Goal: Transaction & Acquisition: Obtain resource

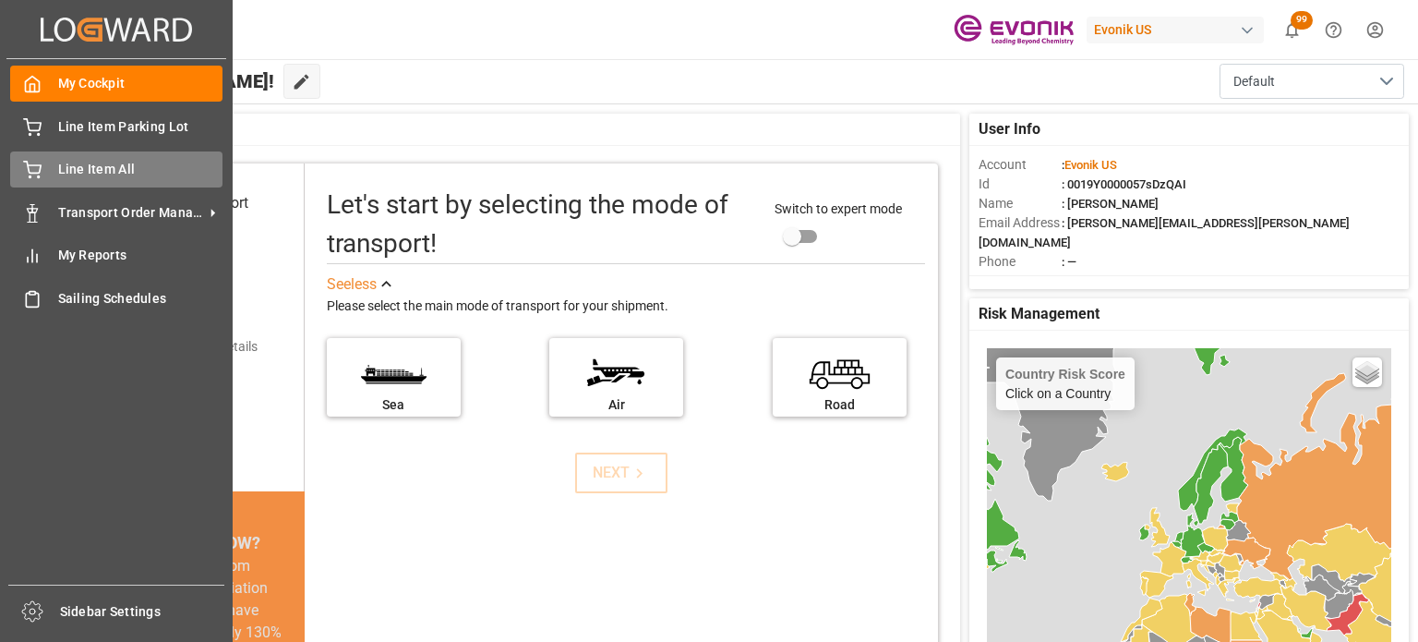
click at [92, 179] on span "Line Item All" at bounding box center [140, 169] width 165 height 19
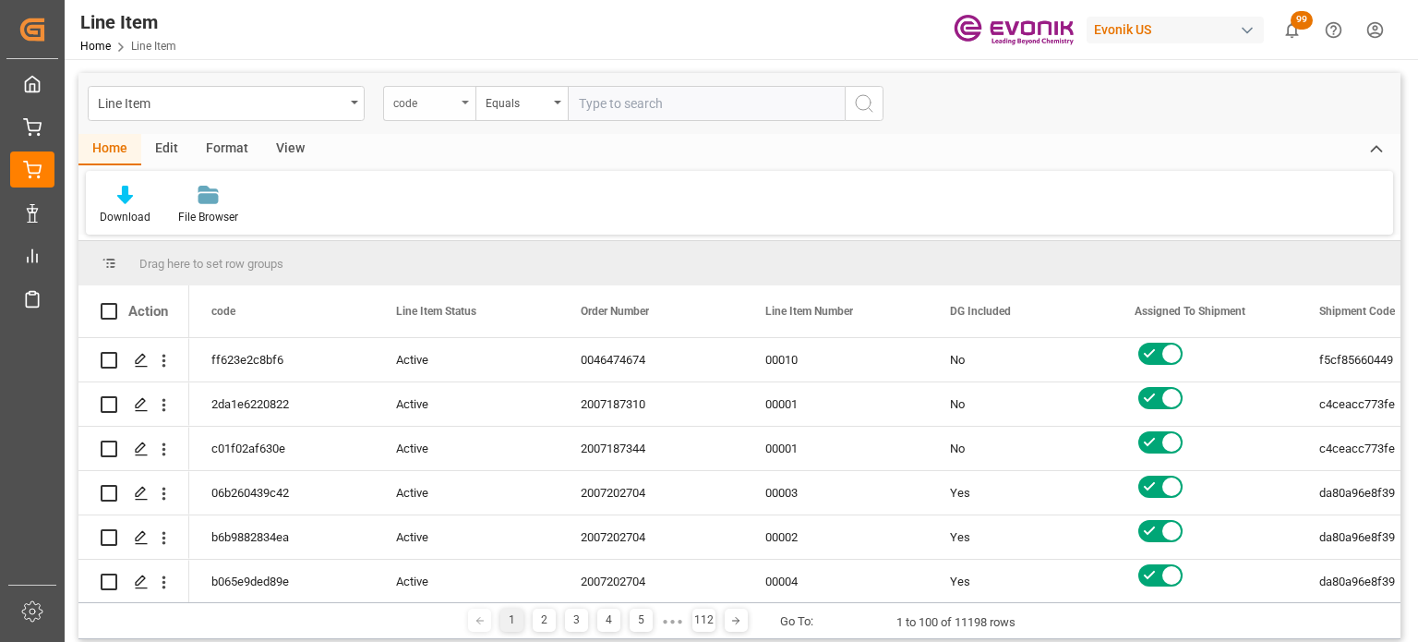
click at [466, 99] on div "code" at bounding box center [429, 103] width 92 height 35
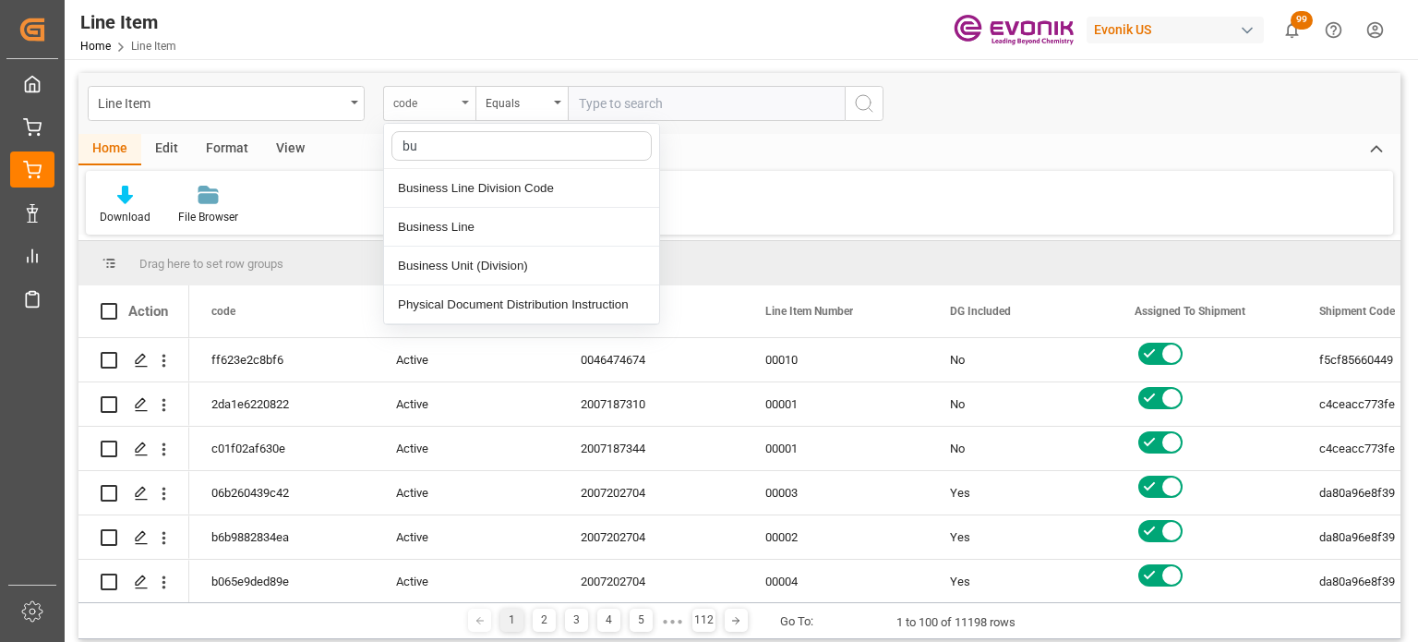
type input "bus"
click at [528, 219] on div "Business Line" at bounding box center [521, 227] width 275 height 39
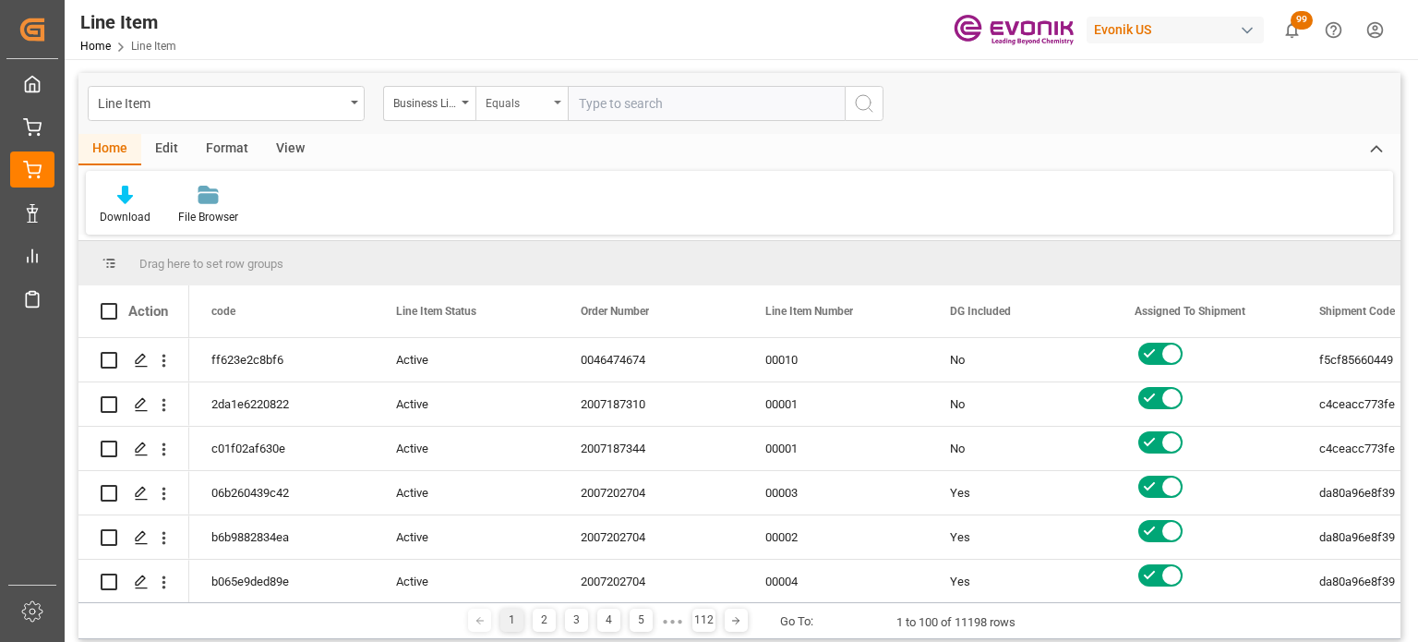
click at [530, 106] on div "Equals" at bounding box center [517, 100] width 63 height 21
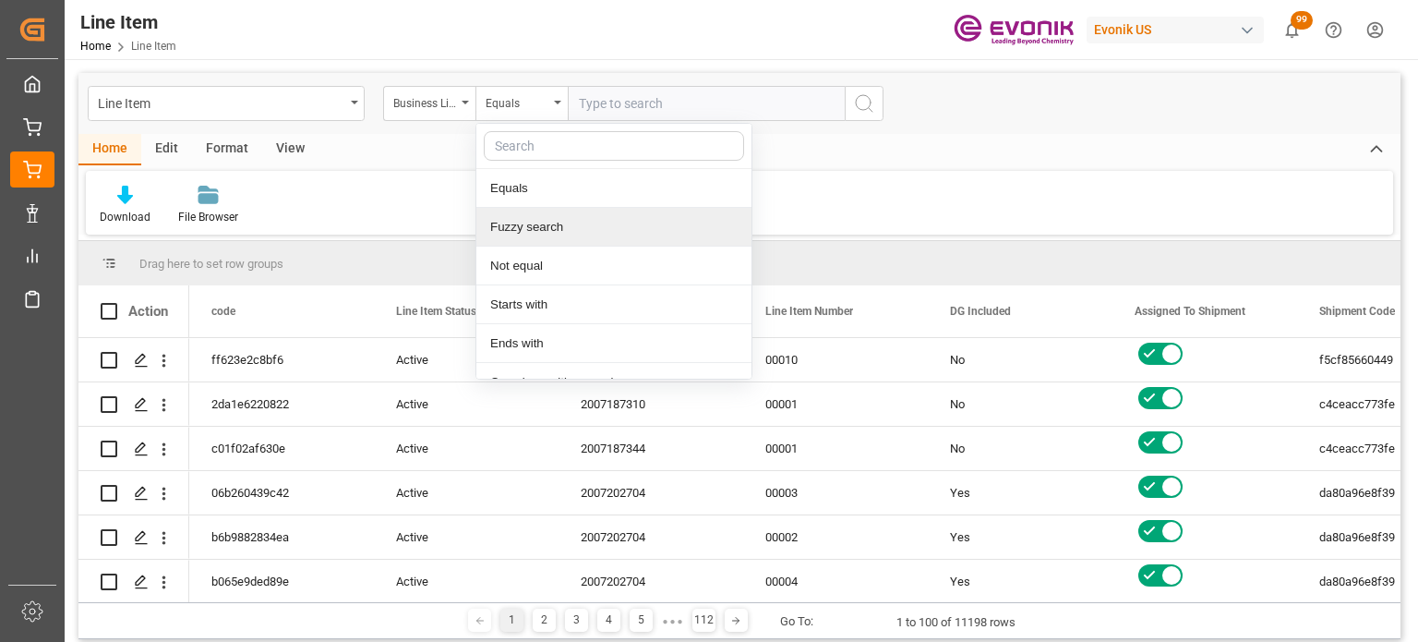
drag, startPoint x: 528, startPoint y: 234, endPoint x: 547, endPoint y: 211, distance: 28.8
click at [529, 234] on div "Fuzzy search" at bounding box center [613, 227] width 275 height 39
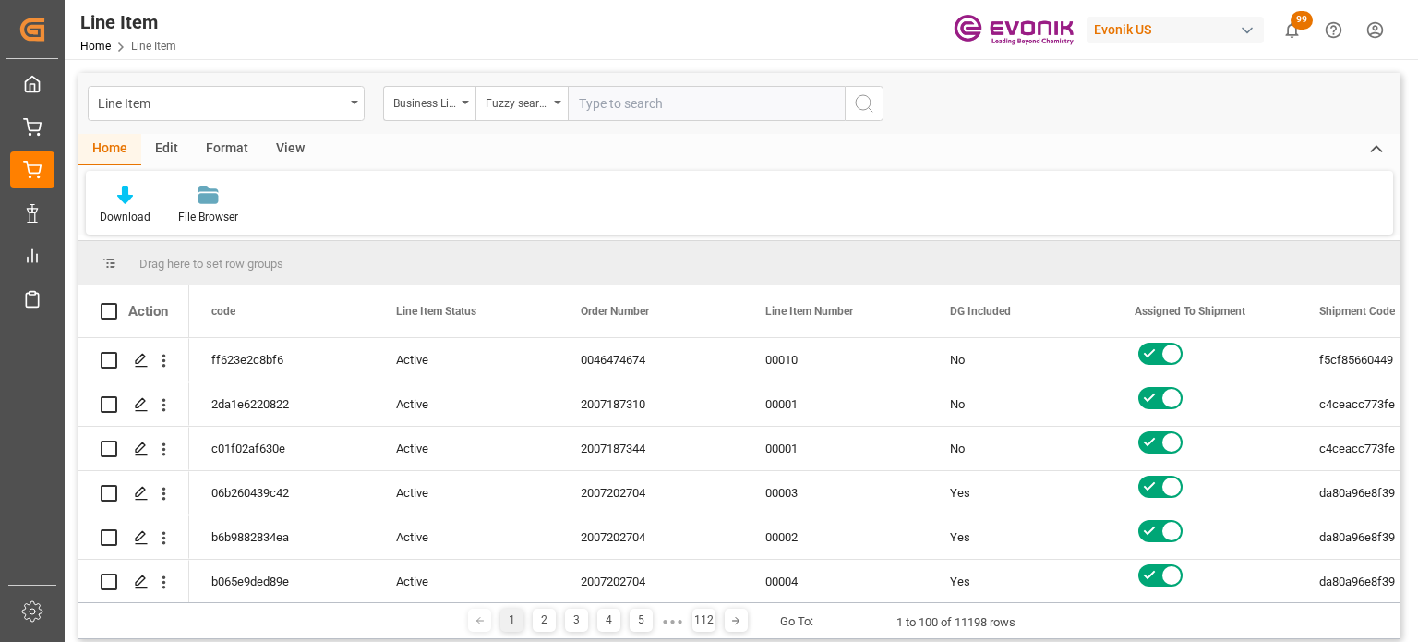
click at [630, 102] on input "text" at bounding box center [706, 103] width 277 height 35
type input "inter"
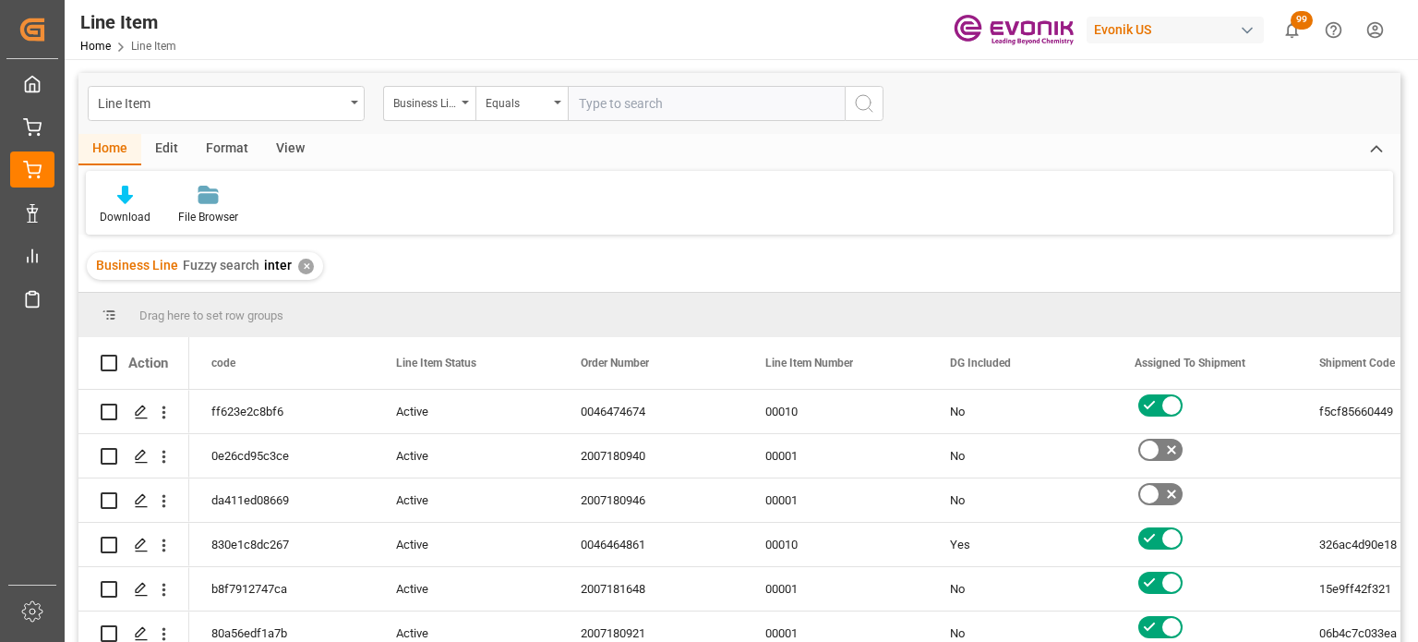
click at [303, 154] on div "View" at bounding box center [290, 149] width 56 height 31
click at [109, 221] on div "Default" at bounding box center [118, 217] width 36 height 17
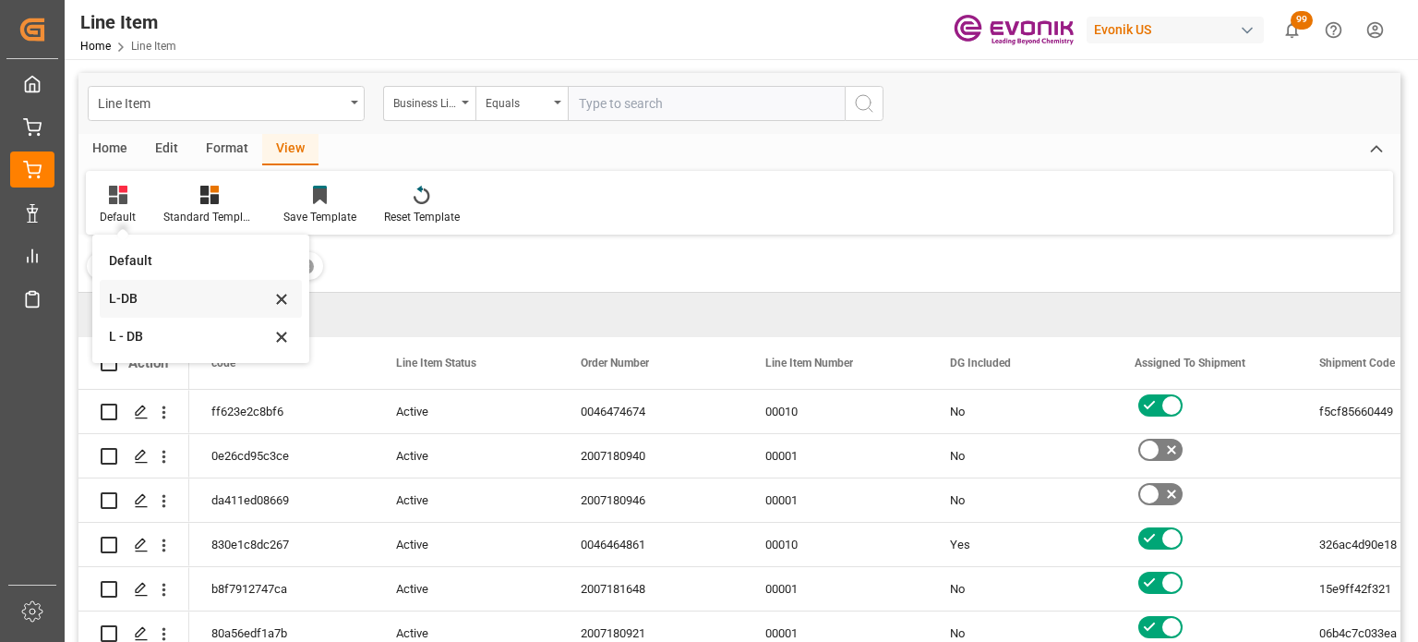
click at [225, 302] on div "L-DB" at bounding box center [190, 298] width 162 height 19
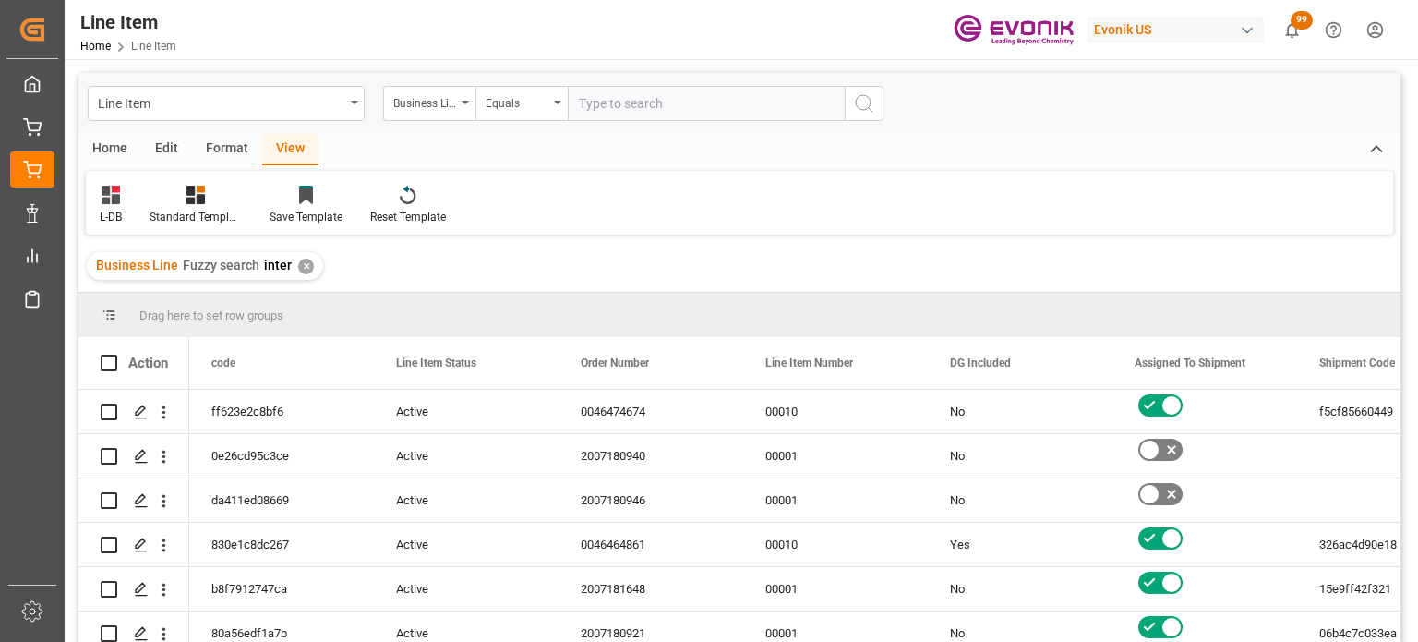
click at [134, 141] on div "Home" at bounding box center [109, 149] width 63 height 31
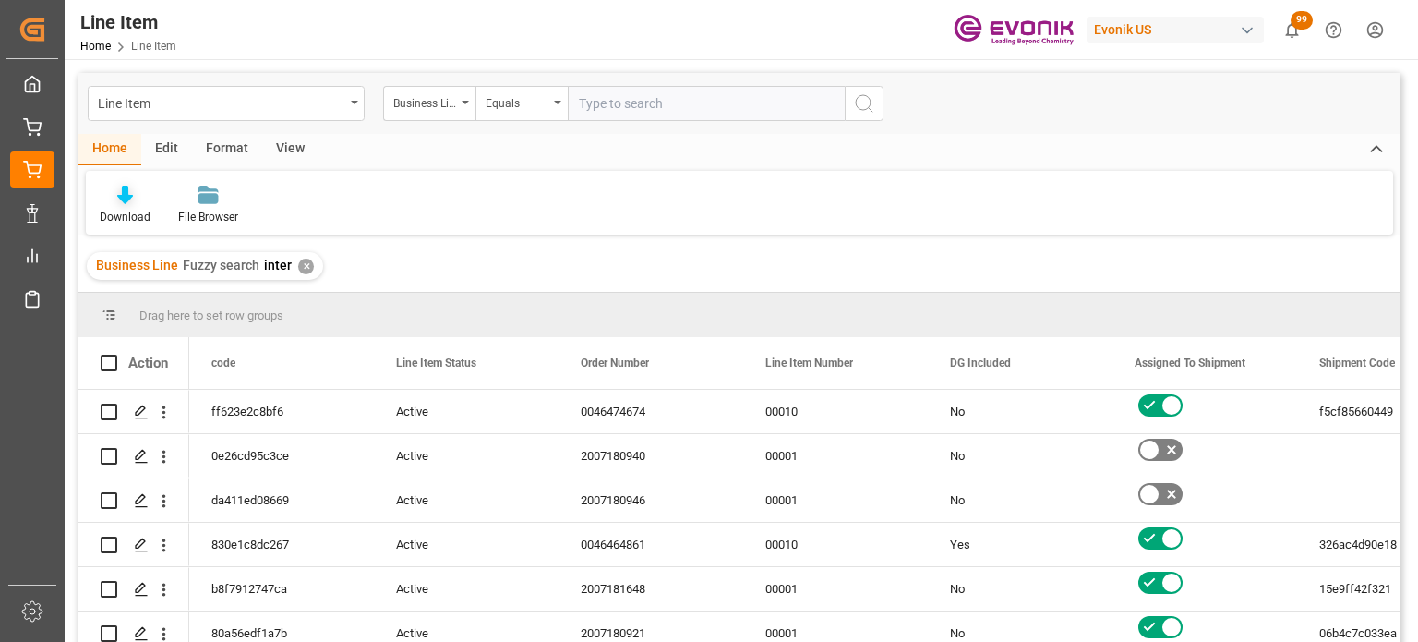
click at [125, 210] on div "Download" at bounding box center [125, 217] width 51 height 17
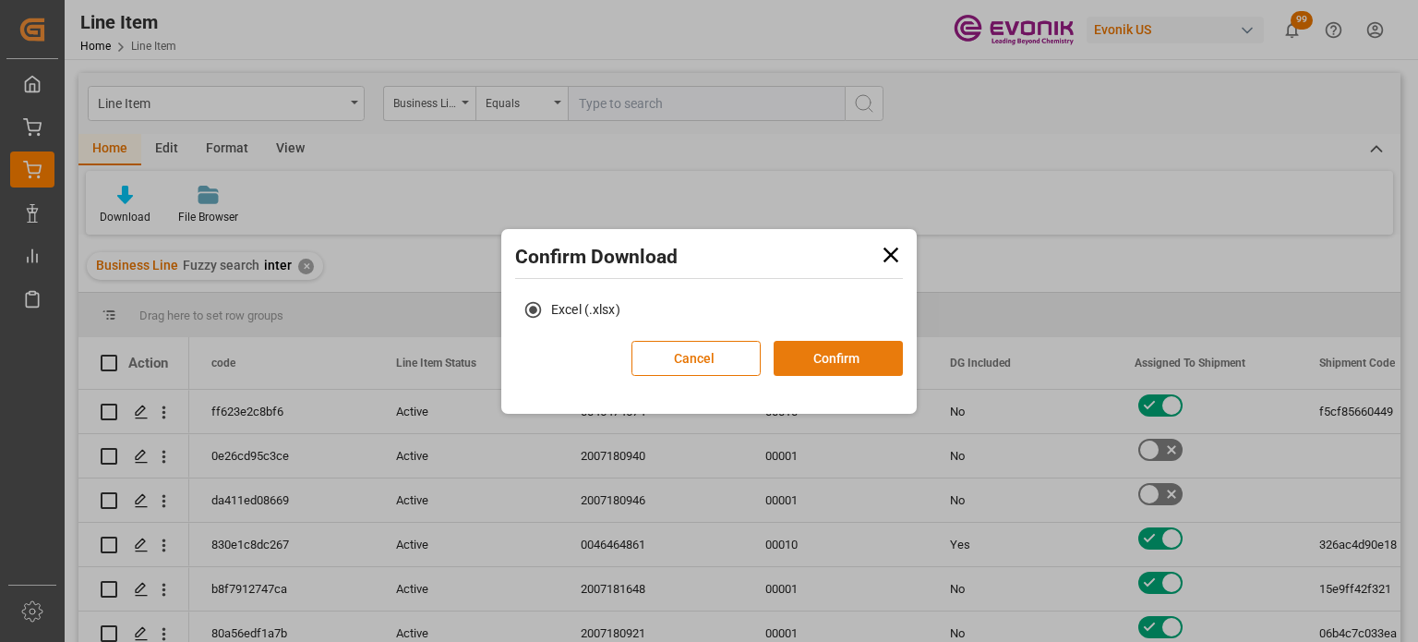
click at [846, 351] on button "Confirm" at bounding box center [838, 358] width 129 height 35
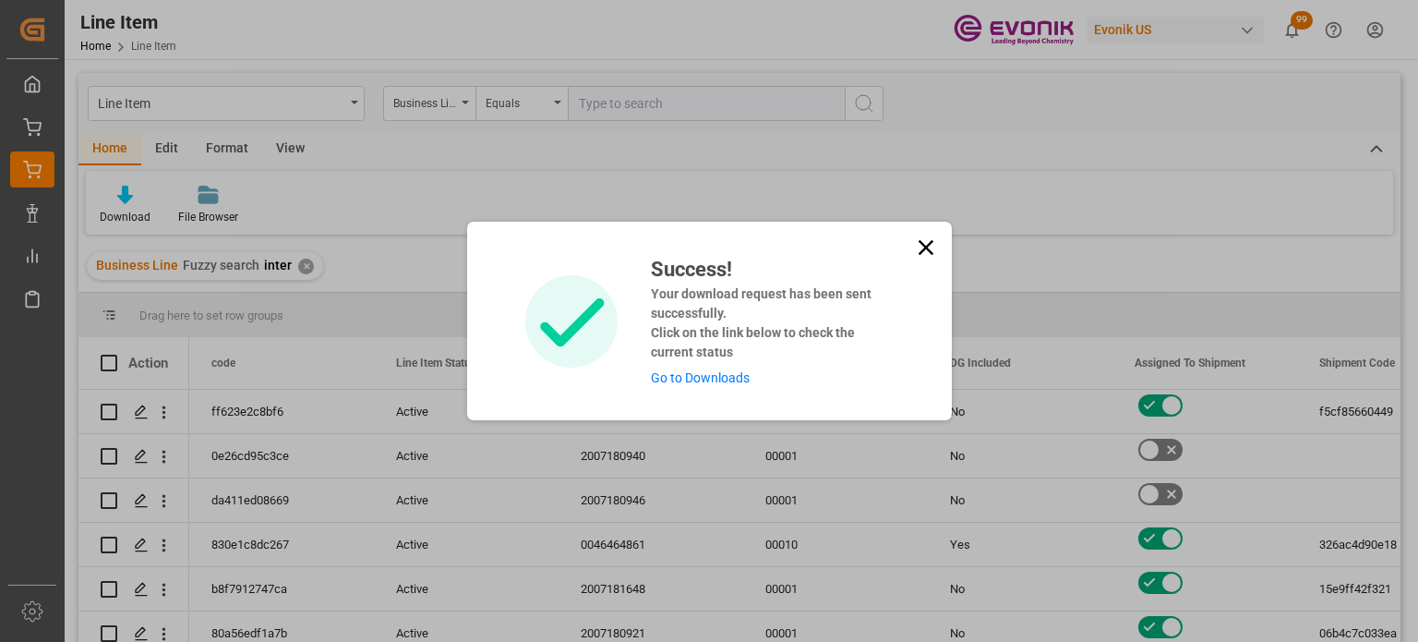
drag, startPoint x: 928, startPoint y: 251, endPoint x: 395, endPoint y: 231, distance: 533.1
click at [929, 251] on icon at bounding box center [925, 247] width 15 height 15
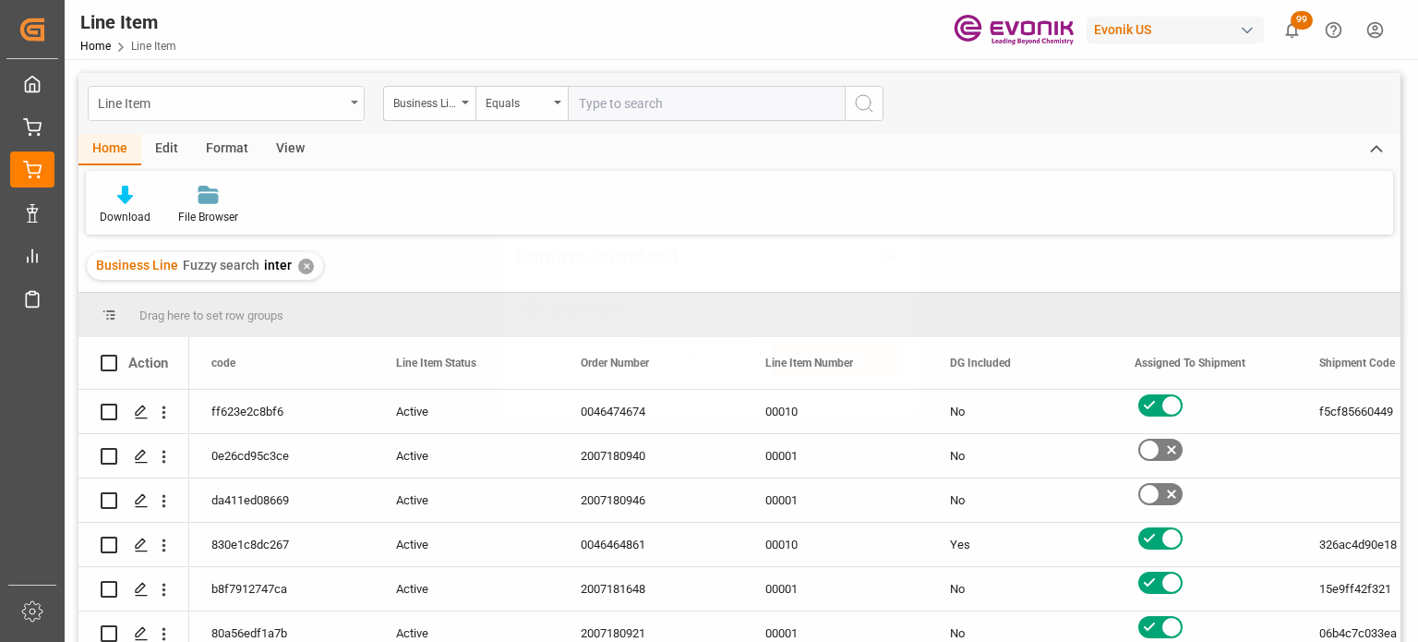
click at [330, 112] on div "Line Item" at bounding box center [221, 101] width 247 height 23
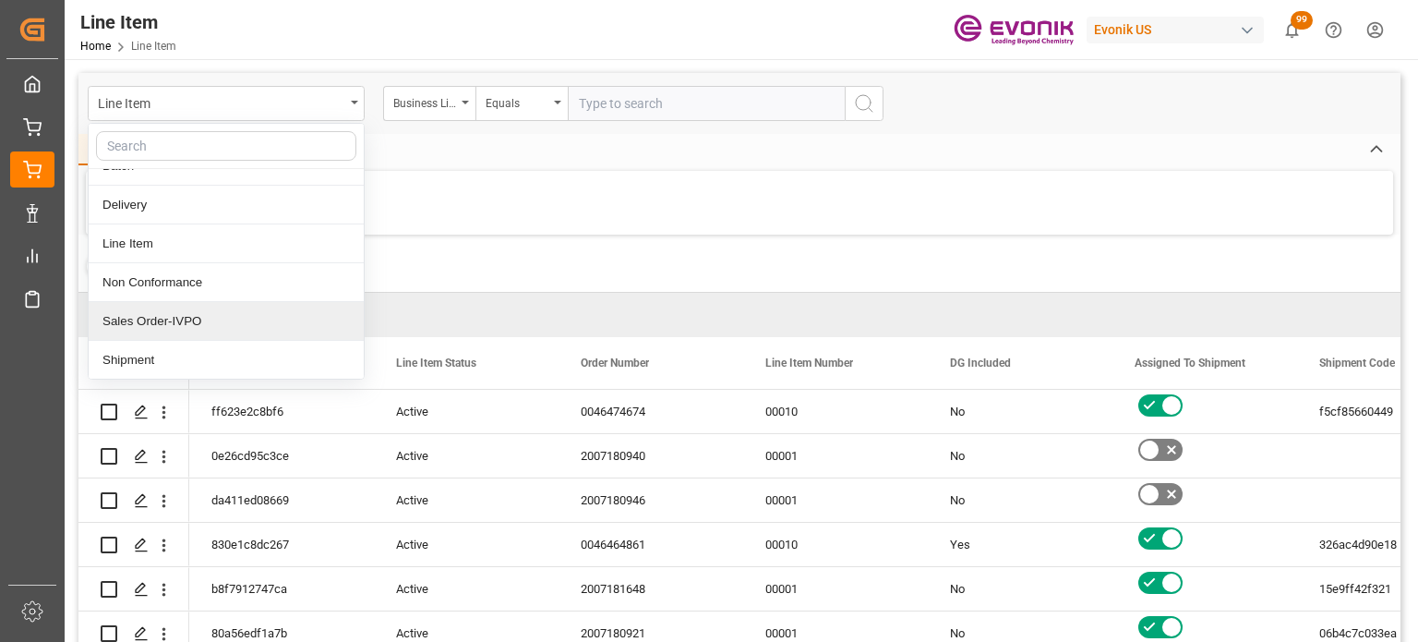
scroll to position [59, 0]
click at [202, 326] on div "Shipment" at bounding box center [226, 323] width 275 height 39
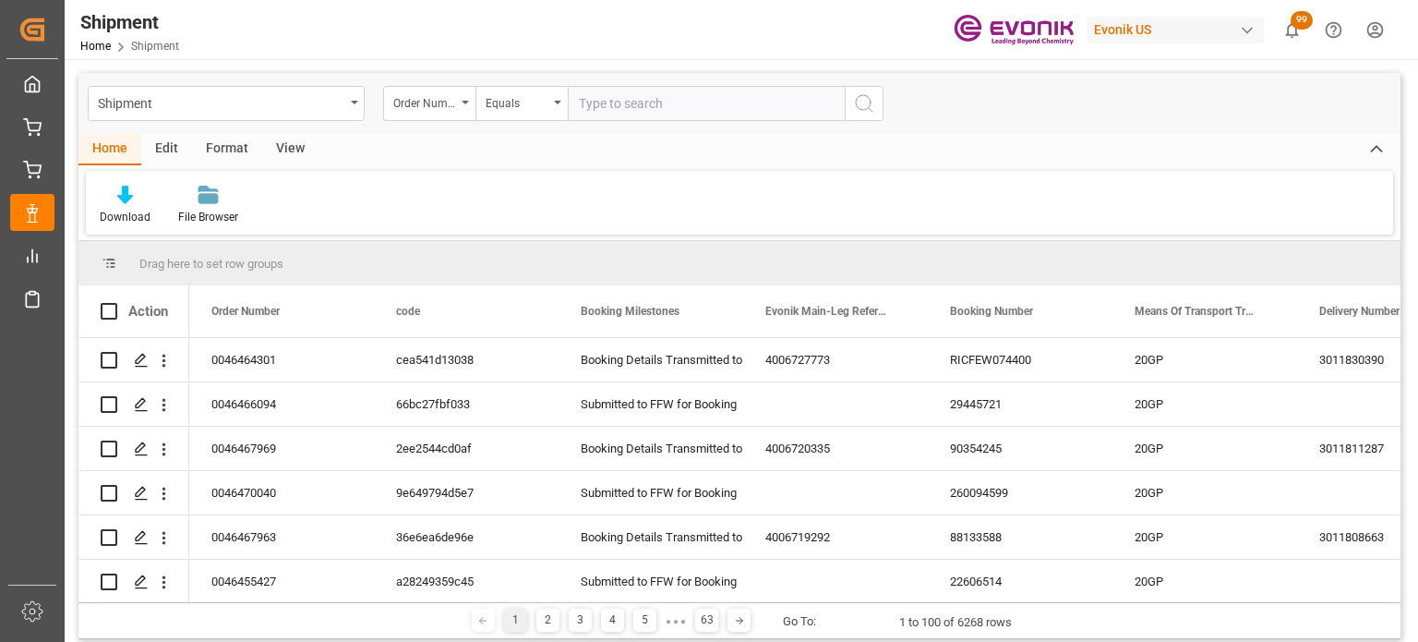
click at [436, 118] on div "Order Number" at bounding box center [429, 103] width 92 height 35
type input "bus"
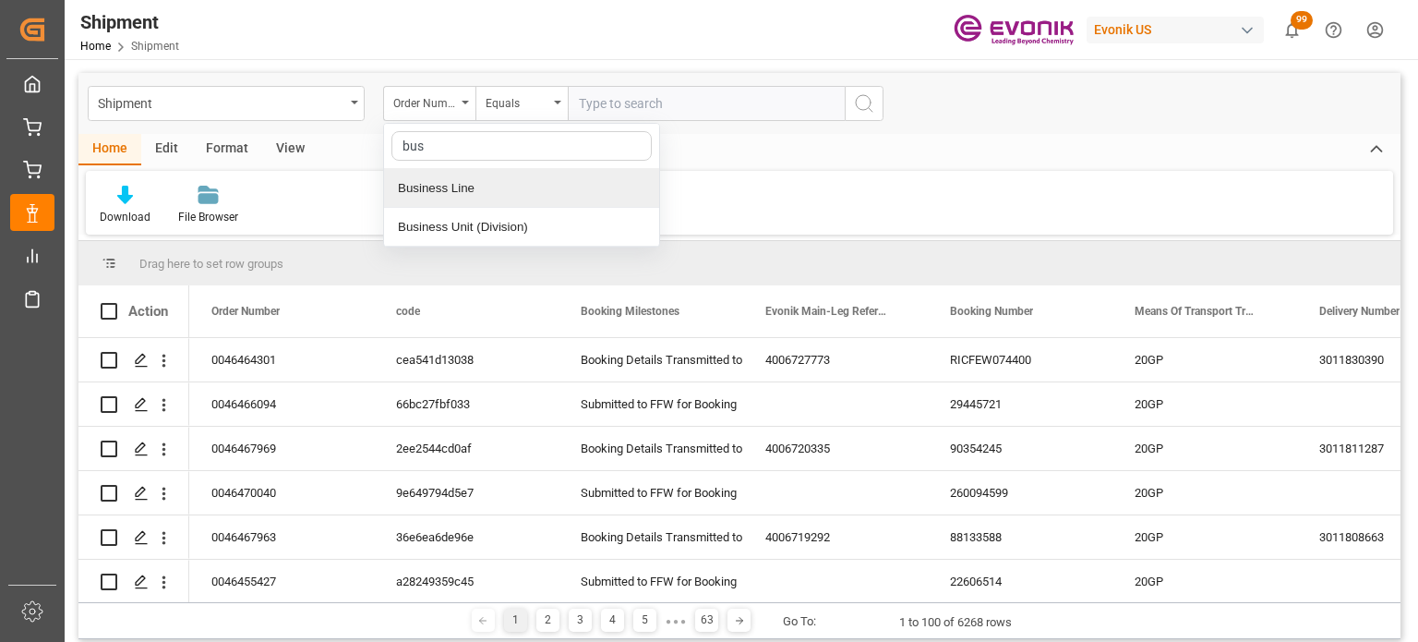
drag, startPoint x: 547, startPoint y: 204, endPoint x: 556, endPoint y: 186, distance: 20.6
click at [548, 197] on div "Business Line" at bounding box center [521, 188] width 275 height 39
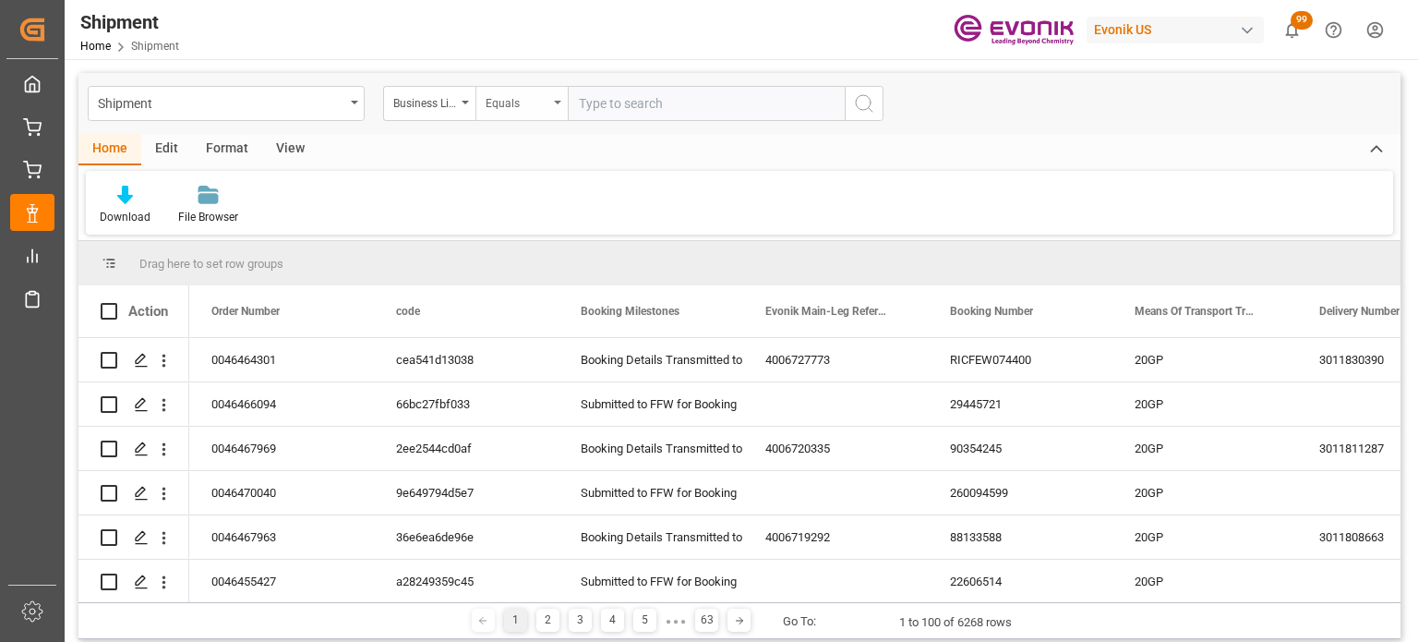
click at [543, 110] on div "Equals" at bounding box center [517, 100] width 63 height 21
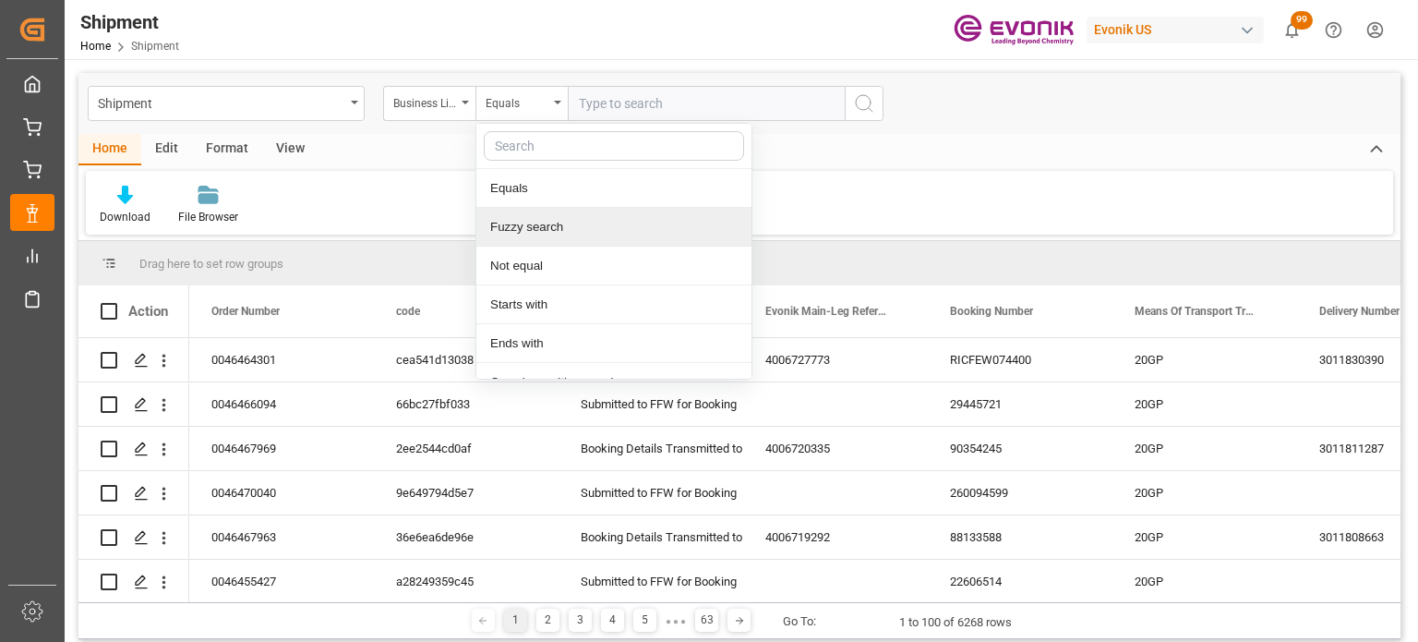
click at [539, 222] on div "Fuzzy search" at bounding box center [613, 227] width 275 height 39
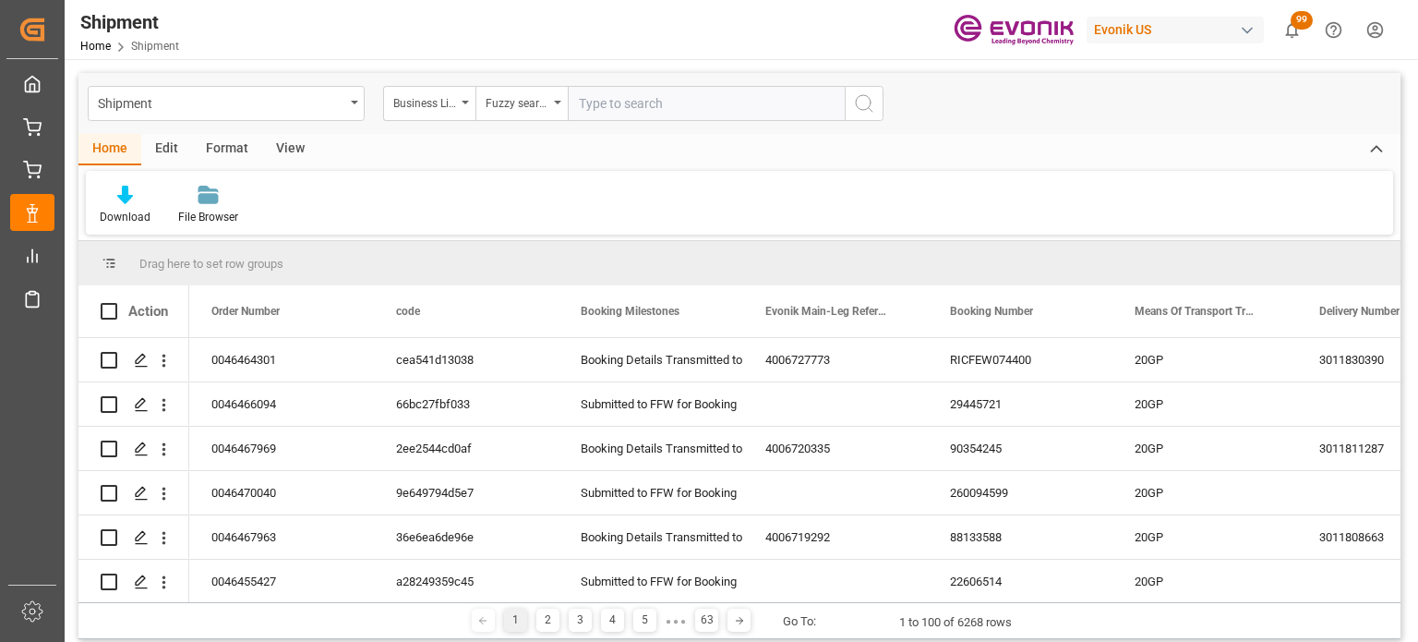
click at [628, 102] on input "text" at bounding box center [706, 103] width 277 height 35
type input "inter"
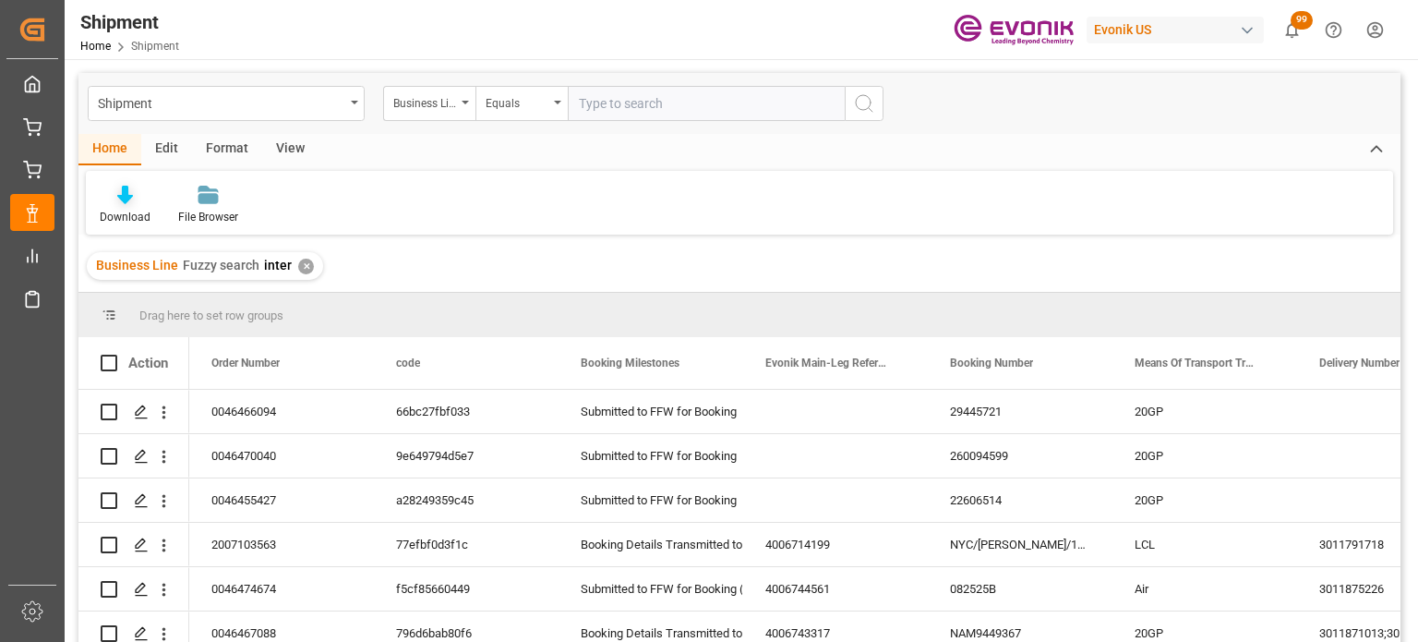
click at [139, 202] on div at bounding box center [125, 194] width 51 height 19
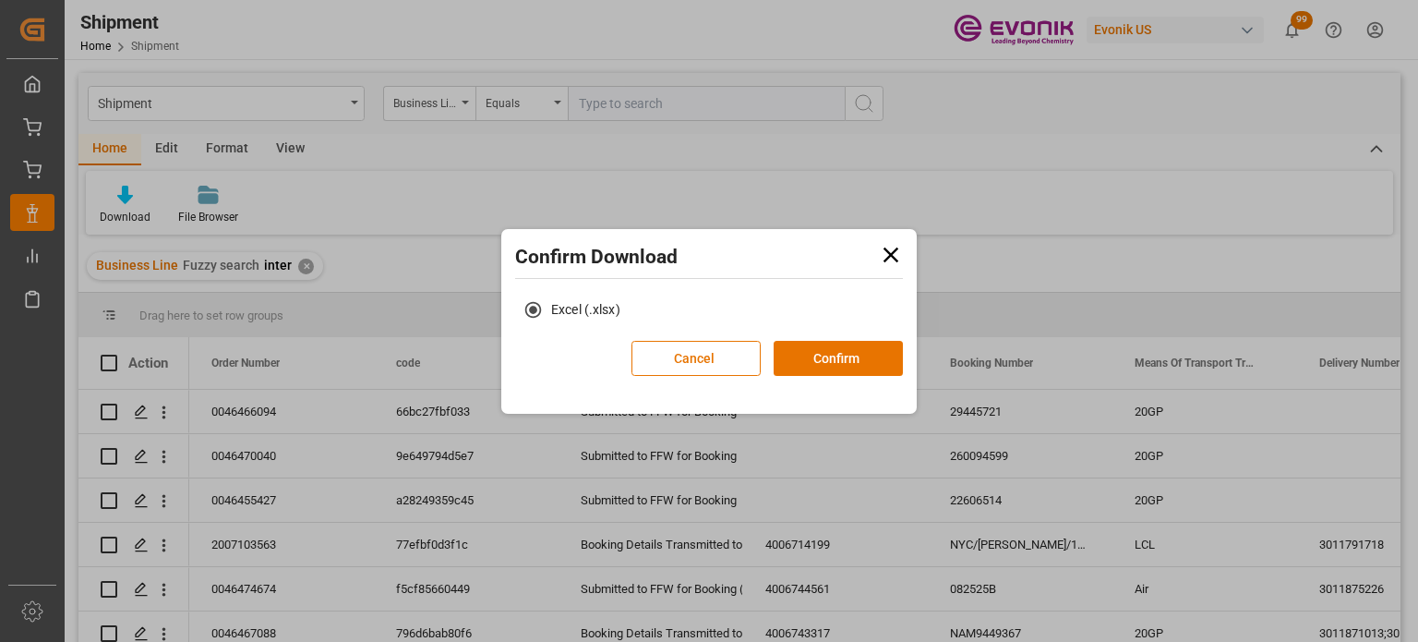
click at [828, 354] on button "Confirm" at bounding box center [838, 358] width 129 height 35
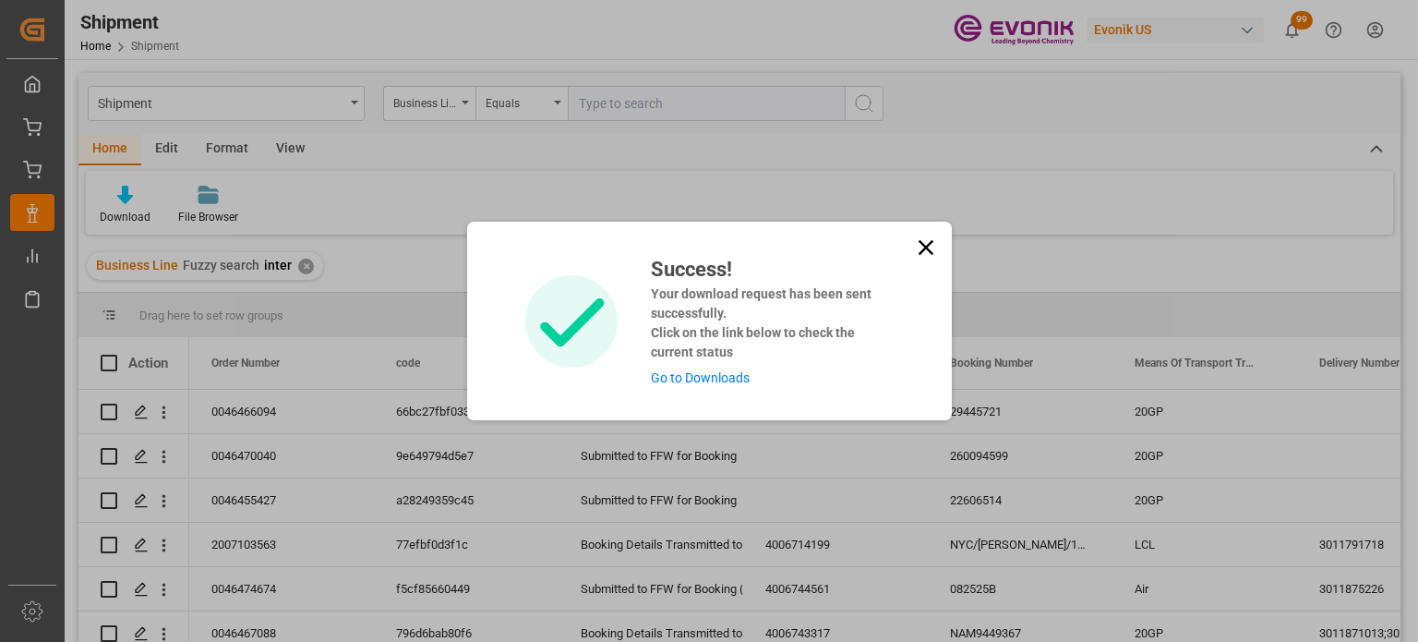
click at [325, 106] on div "Success! Your download request has been sent successfully. Click on the link be…" at bounding box center [709, 321] width 1418 height 642
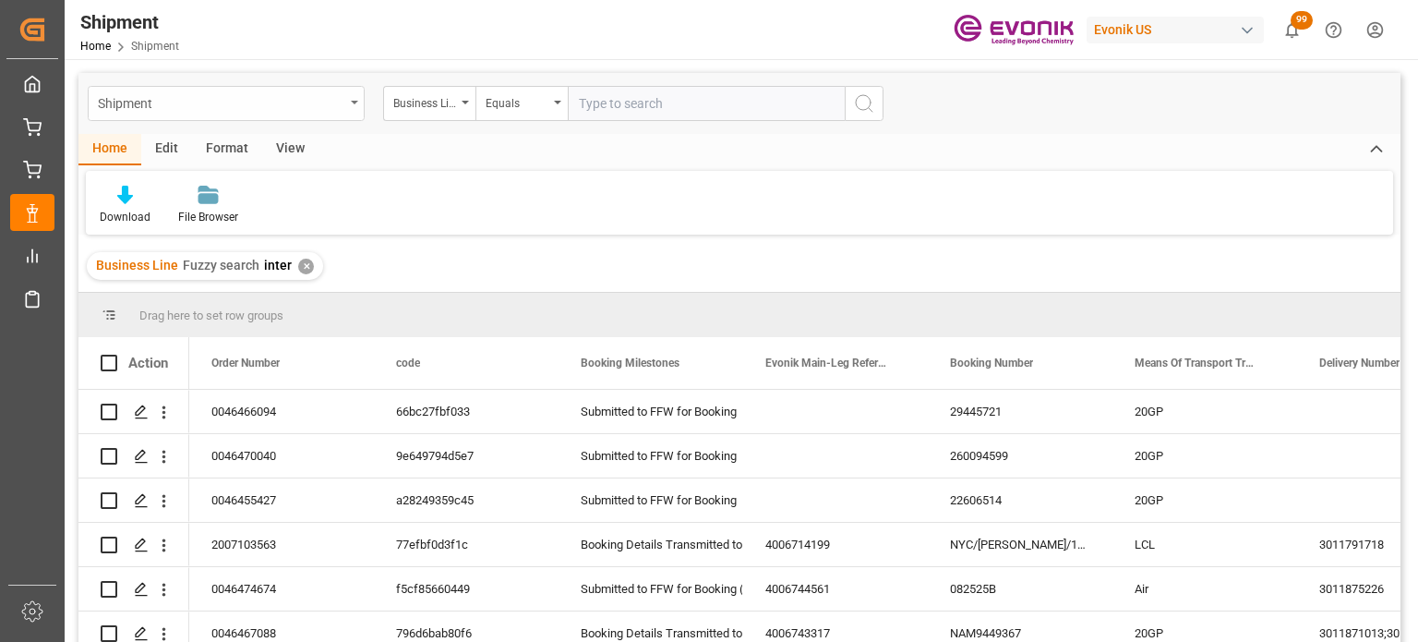
click at [336, 112] on div "Shipment" at bounding box center [221, 101] width 247 height 23
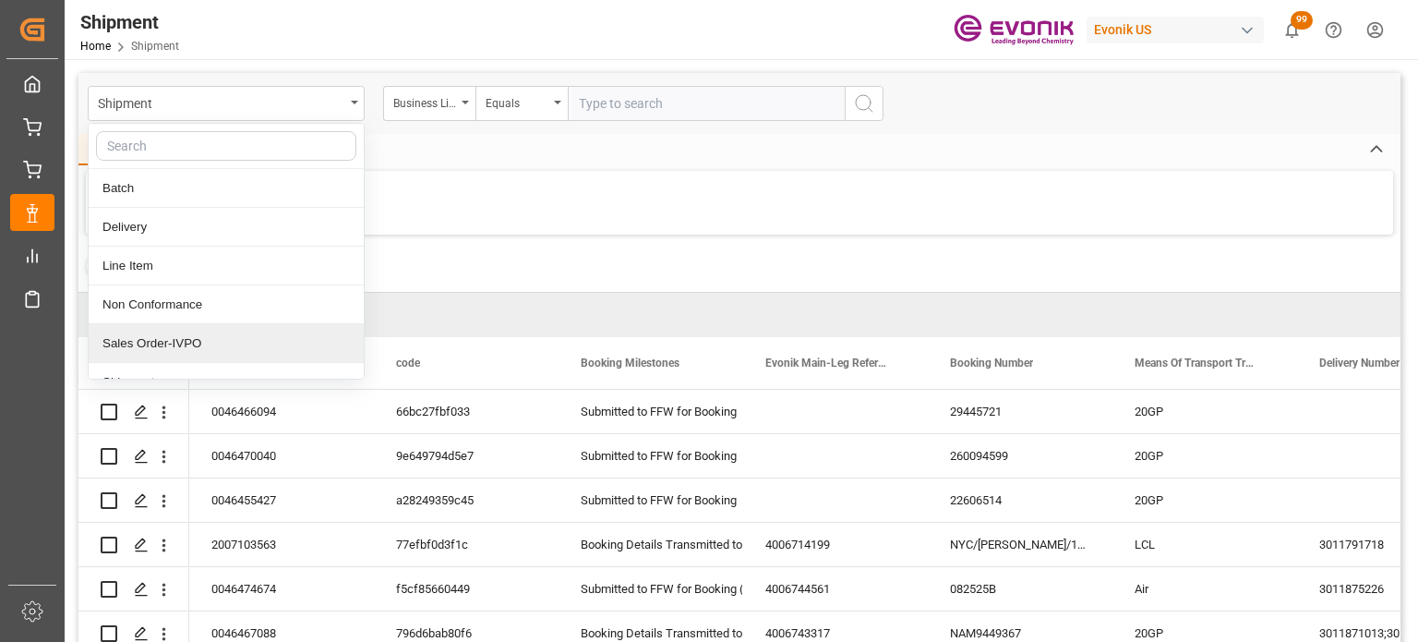
scroll to position [59, 0]
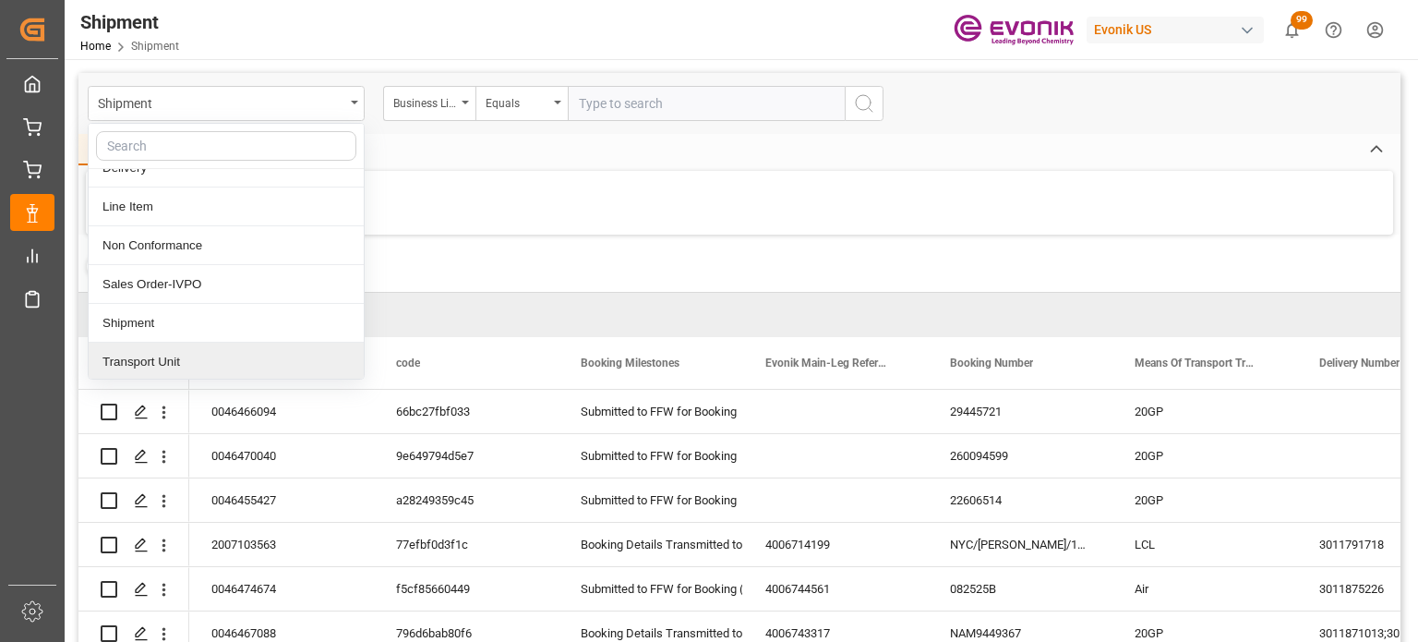
click at [203, 353] on div "Transport Unit" at bounding box center [226, 362] width 275 height 39
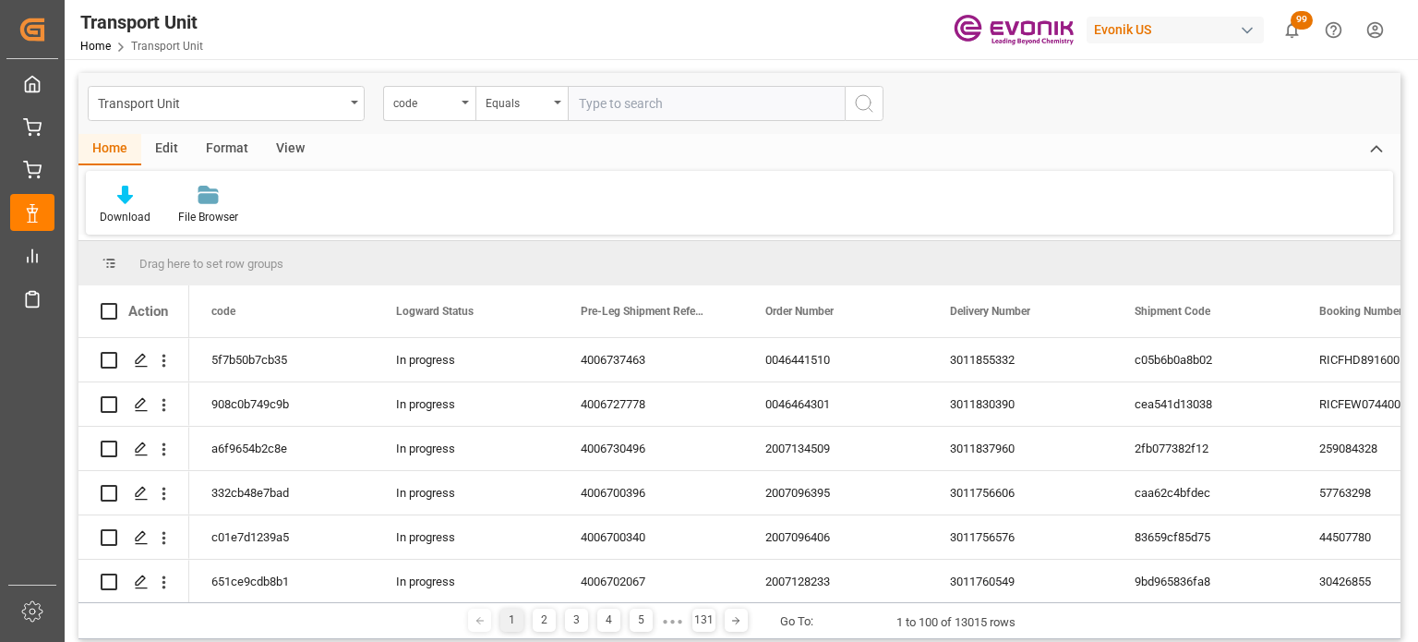
click at [290, 157] on div "View" at bounding box center [290, 149] width 56 height 31
click at [109, 210] on div "Default" at bounding box center [118, 217] width 36 height 17
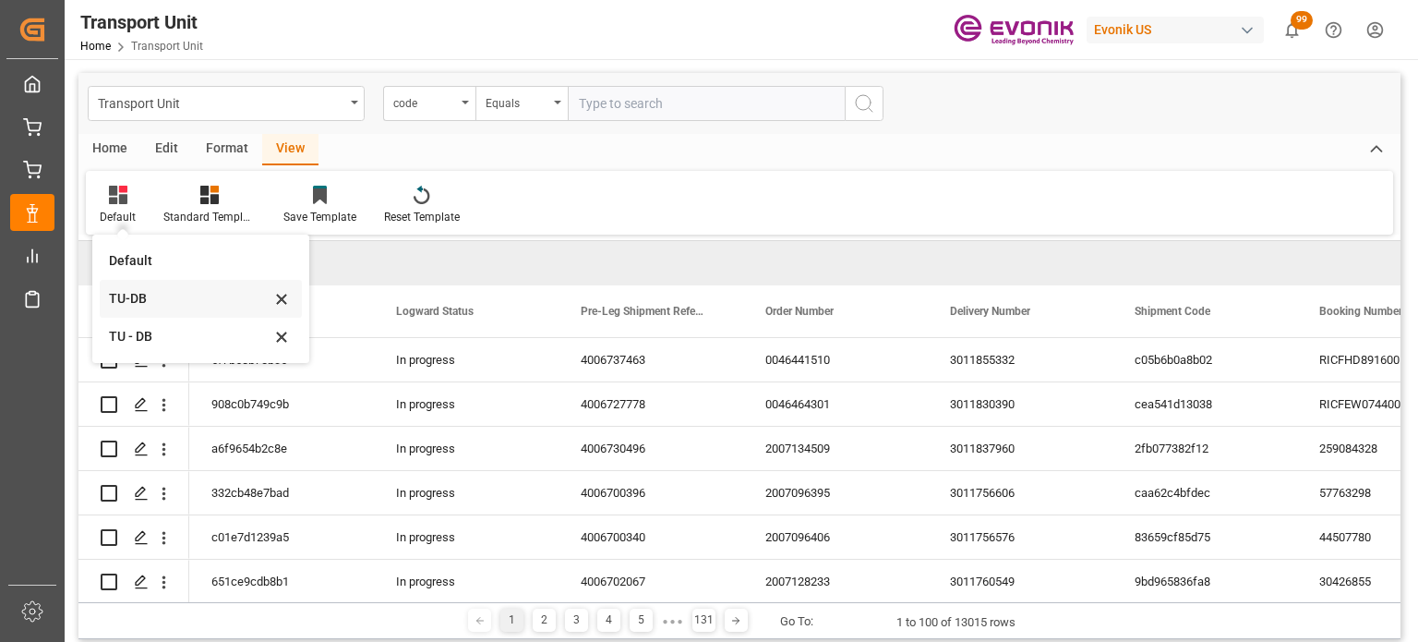
click at [135, 302] on div "TU-DB" at bounding box center [190, 298] width 162 height 19
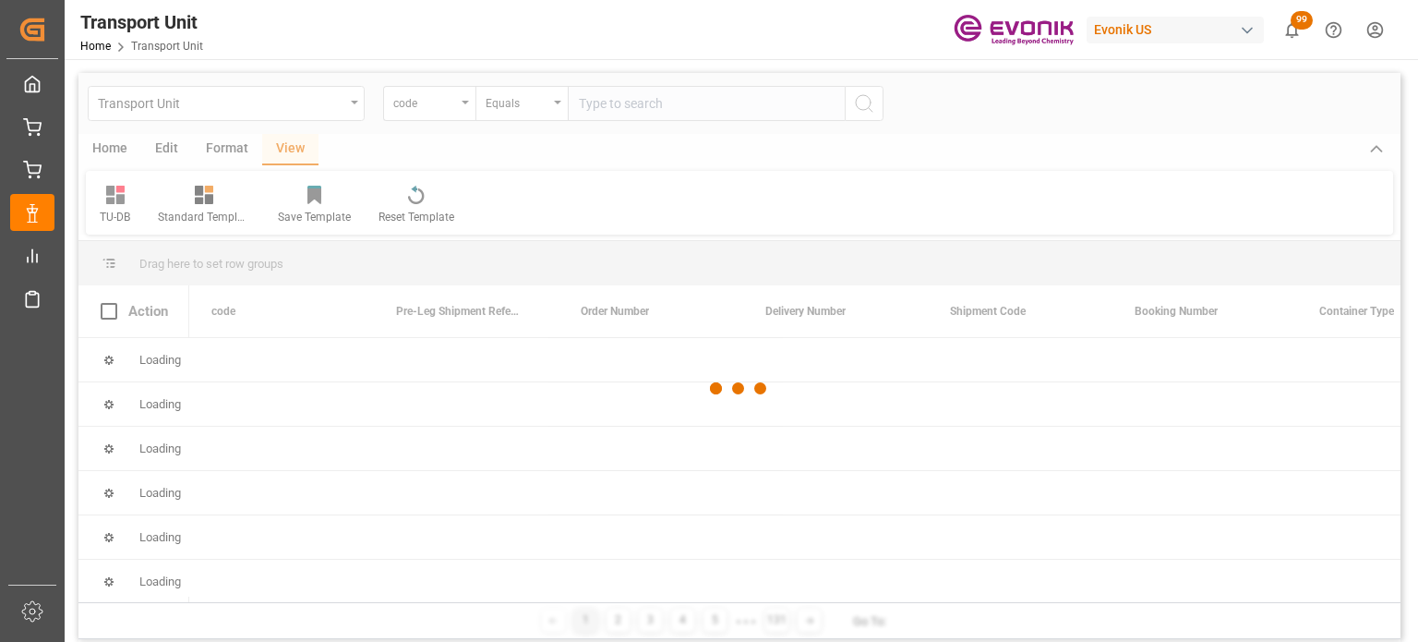
click at [106, 151] on div at bounding box center [739, 388] width 1322 height 631
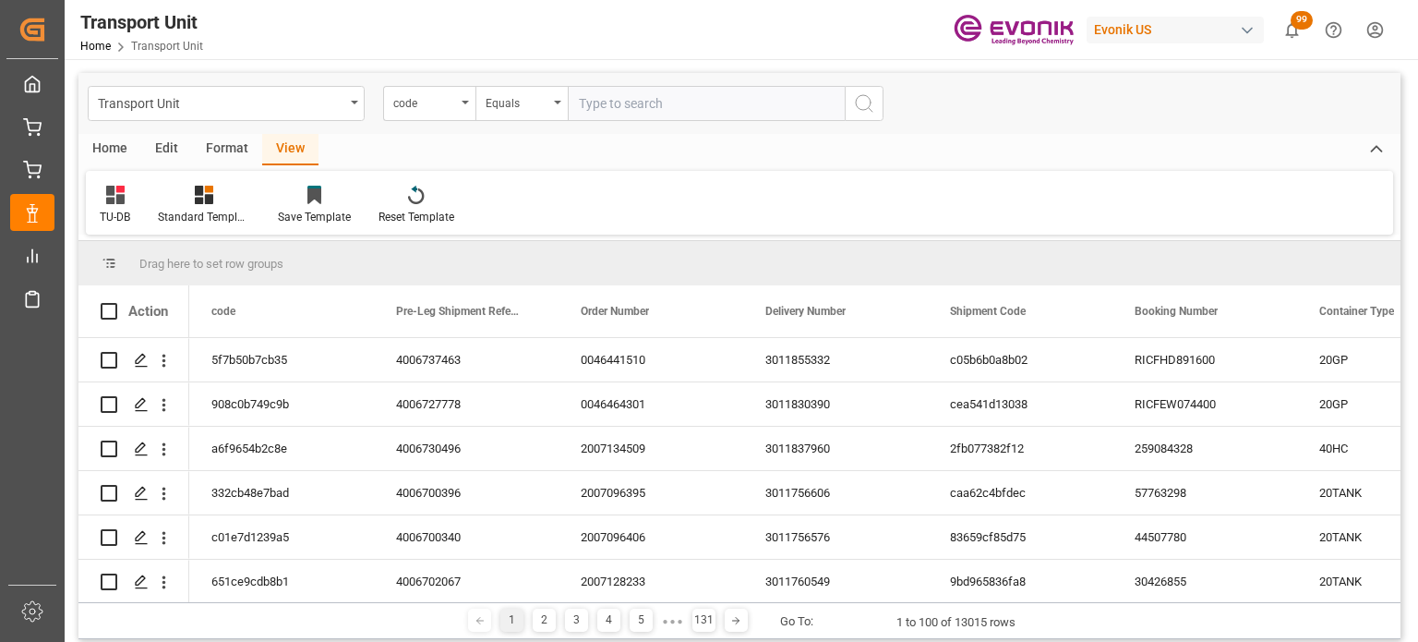
click at [106, 151] on div "Home" at bounding box center [109, 149] width 63 height 31
click at [132, 200] on icon at bounding box center [125, 195] width 16 height 18
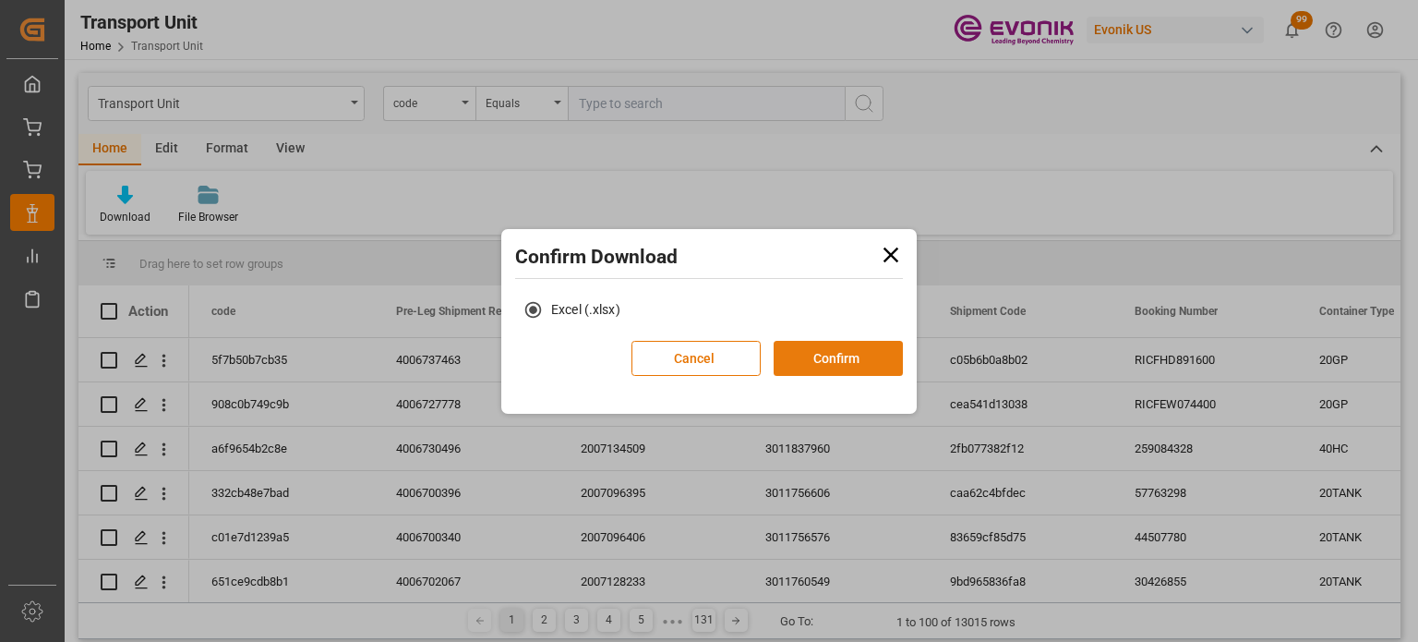
click at [797, 351] on button "Confirm" at bounding box center [838, 358] width 129 height 35
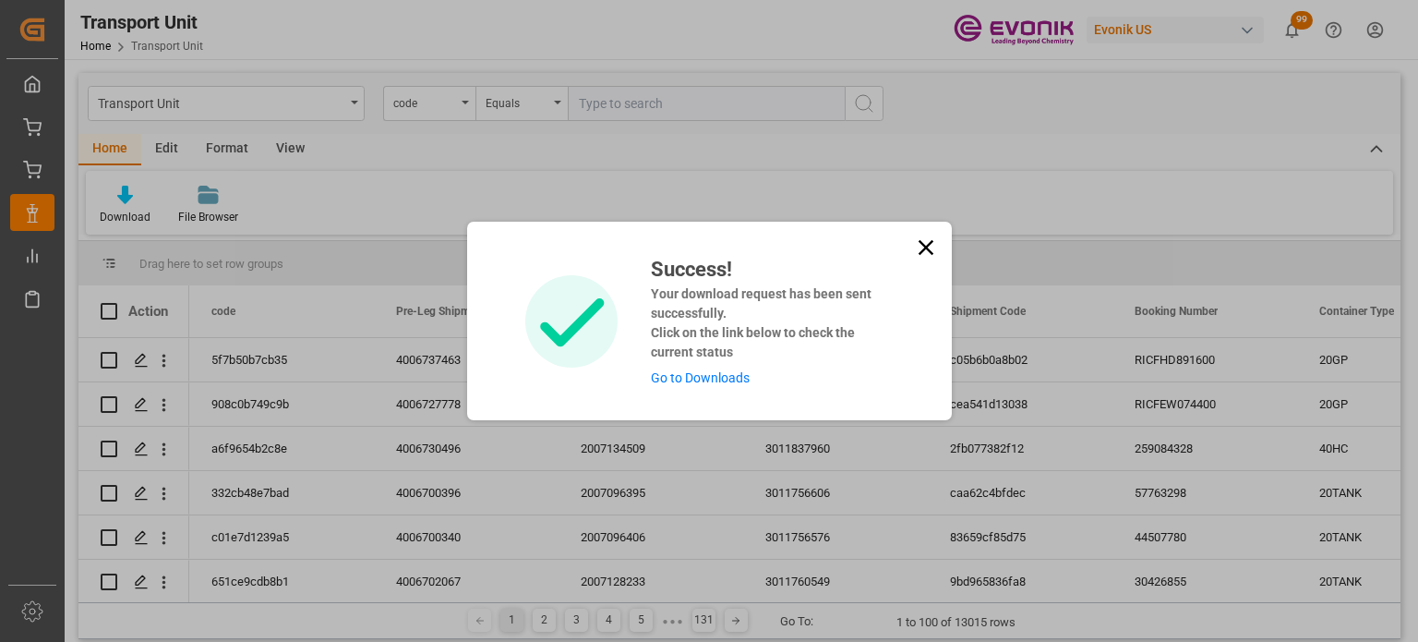
click at [724, 381] on link "Go to Downloads" at bounding box center [700, 377] width 99 height 15
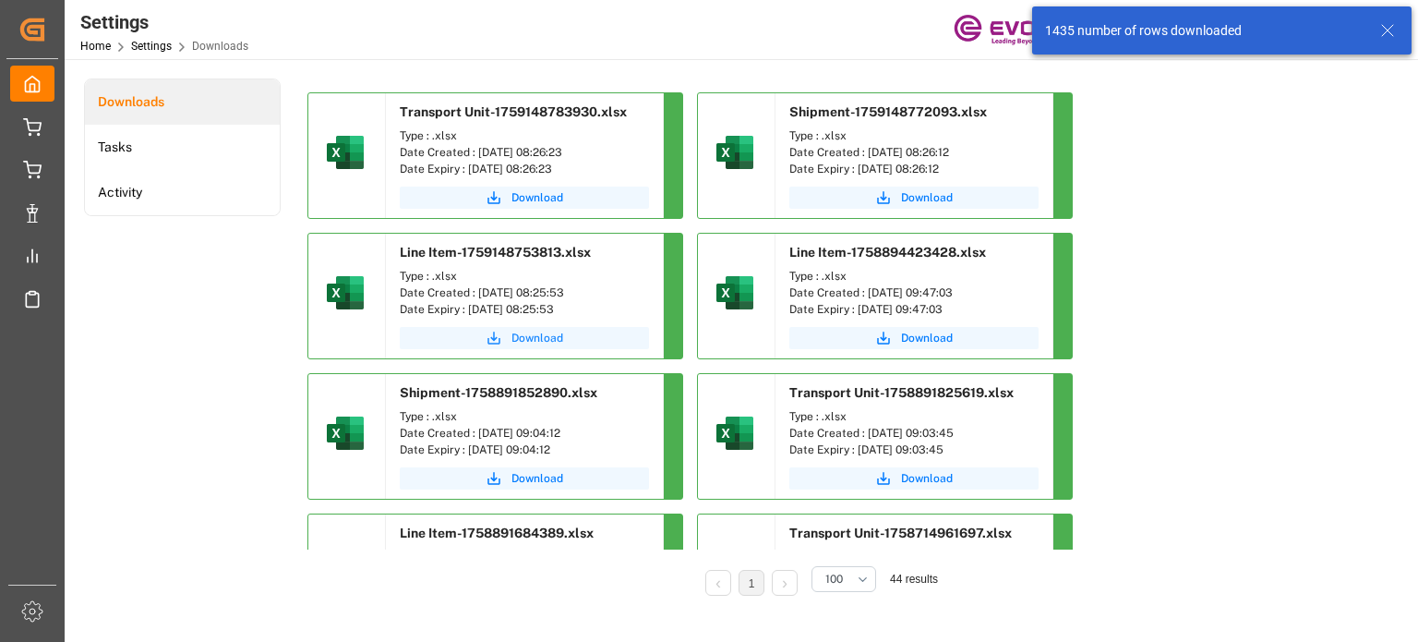
click at [548, 331] on span "Download" at bounding box center [537, 338] width 52 height 17
click at [546, 198] on span "Download" at bounding box center [537, 197] width 52 height 17
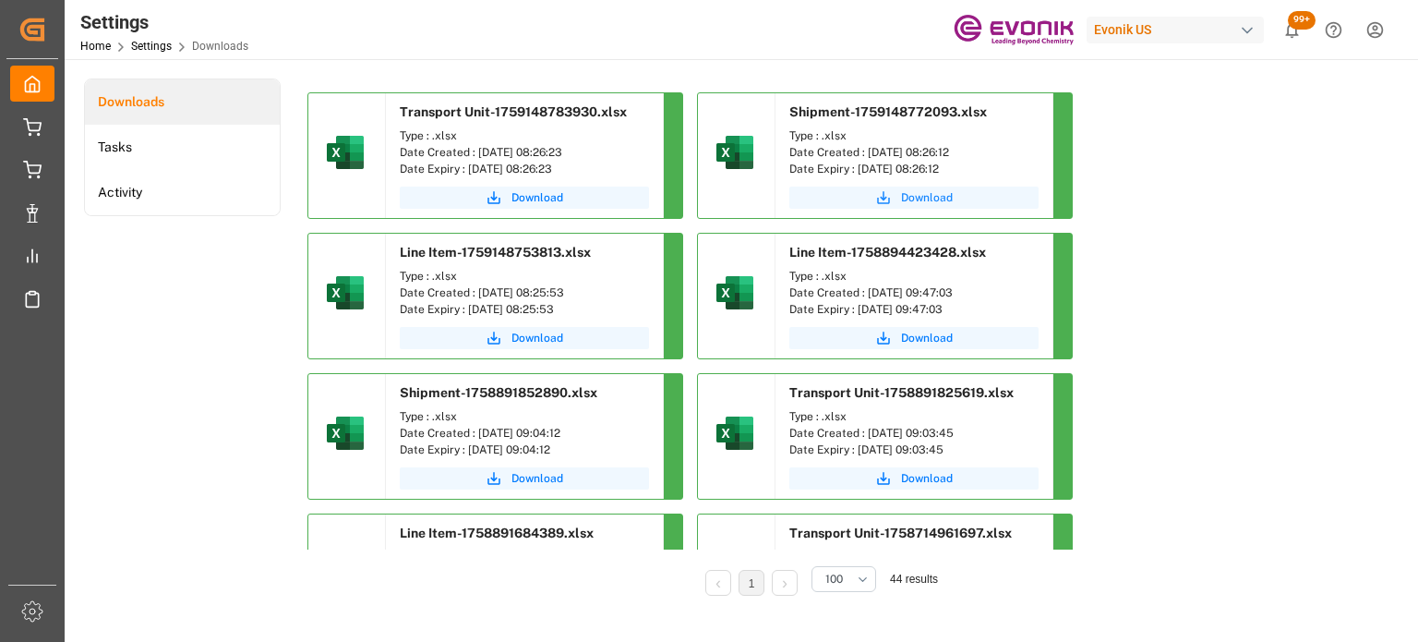
click at [931, 193] on span "Download" at bounding box center [927, 197] width 52 height 17
